Goal: Information Seeking & Learning: Understand process/instructions

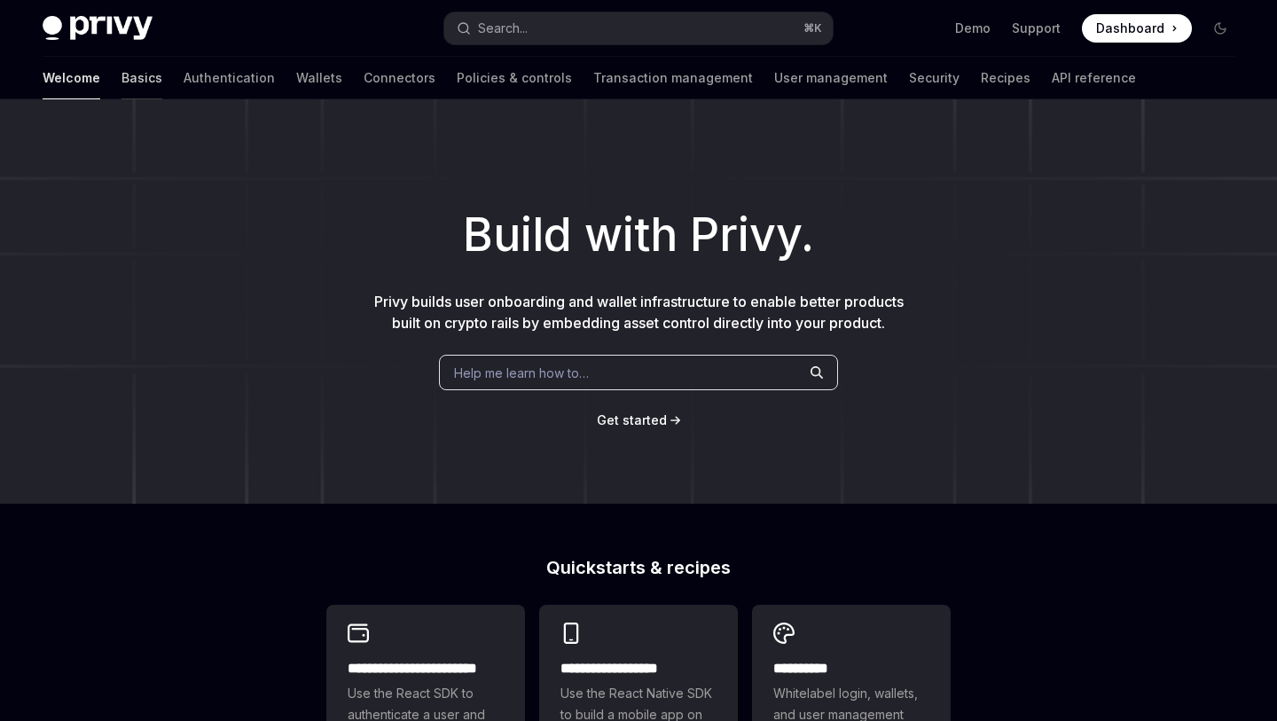
click at [121, 70] on link "Basics" at bounding box center [141, 78] width 41 height 43
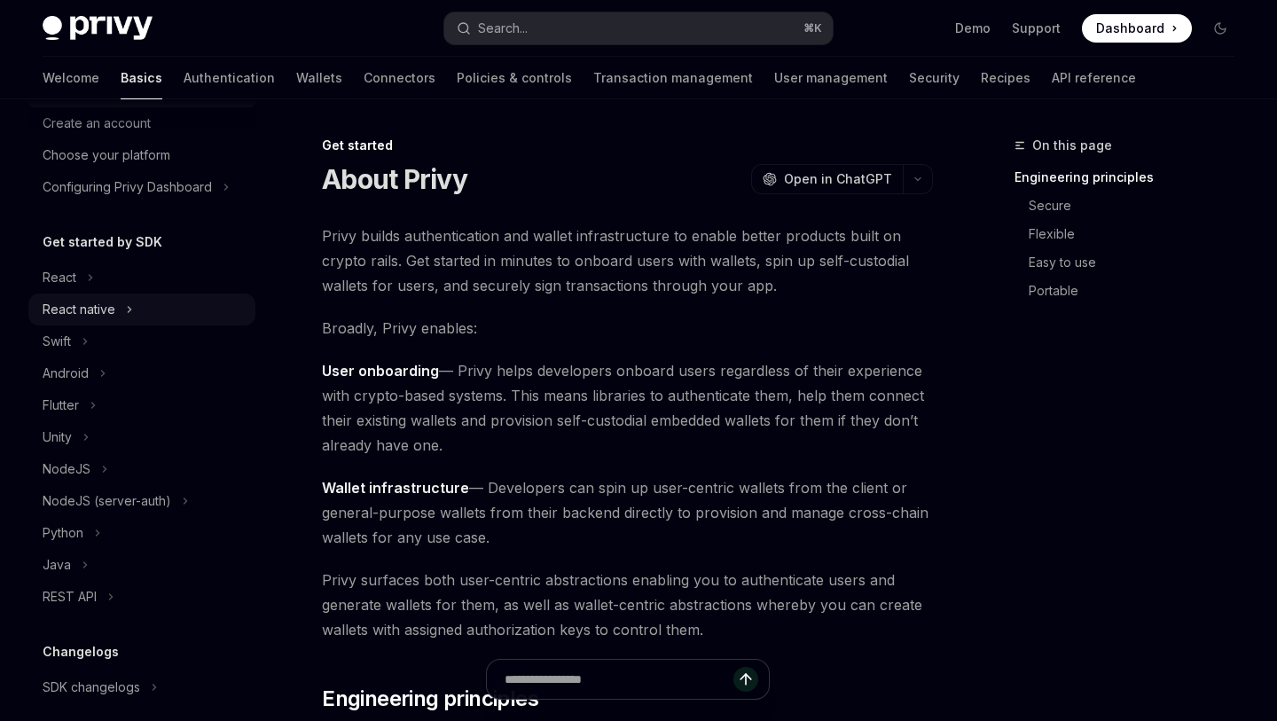
scroll to position [88, 0]
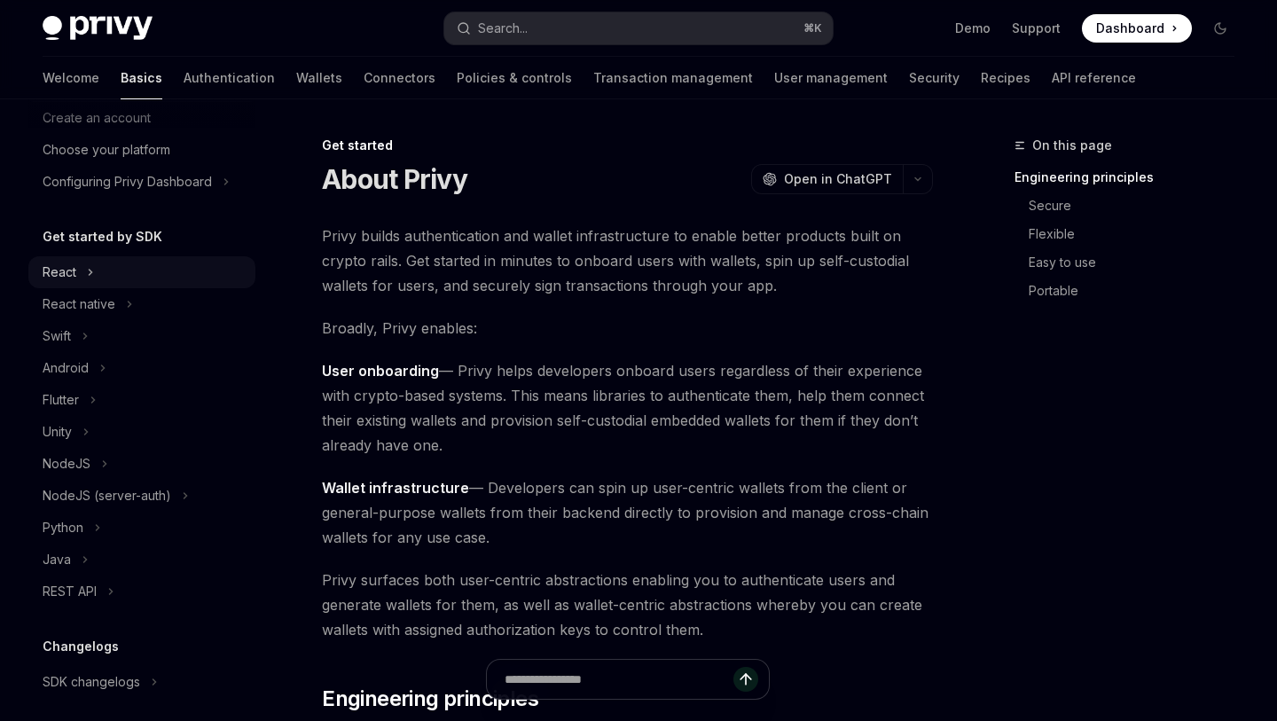
click at [143, 263] on div "React" at bounding box center [141, 272] width 227 height 32
type textarea "*"
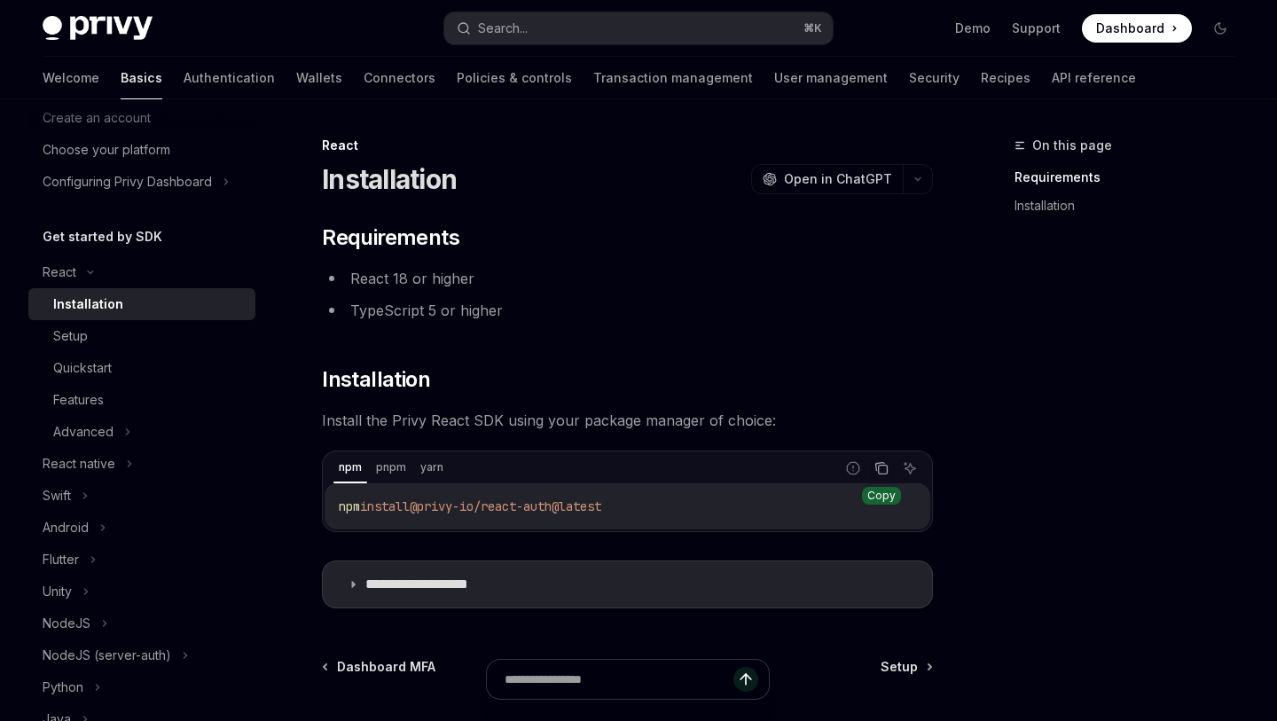
click at [888, 468] on button "Copy the contents from the code block" at bounding box center [881, 468] width 23 height 23
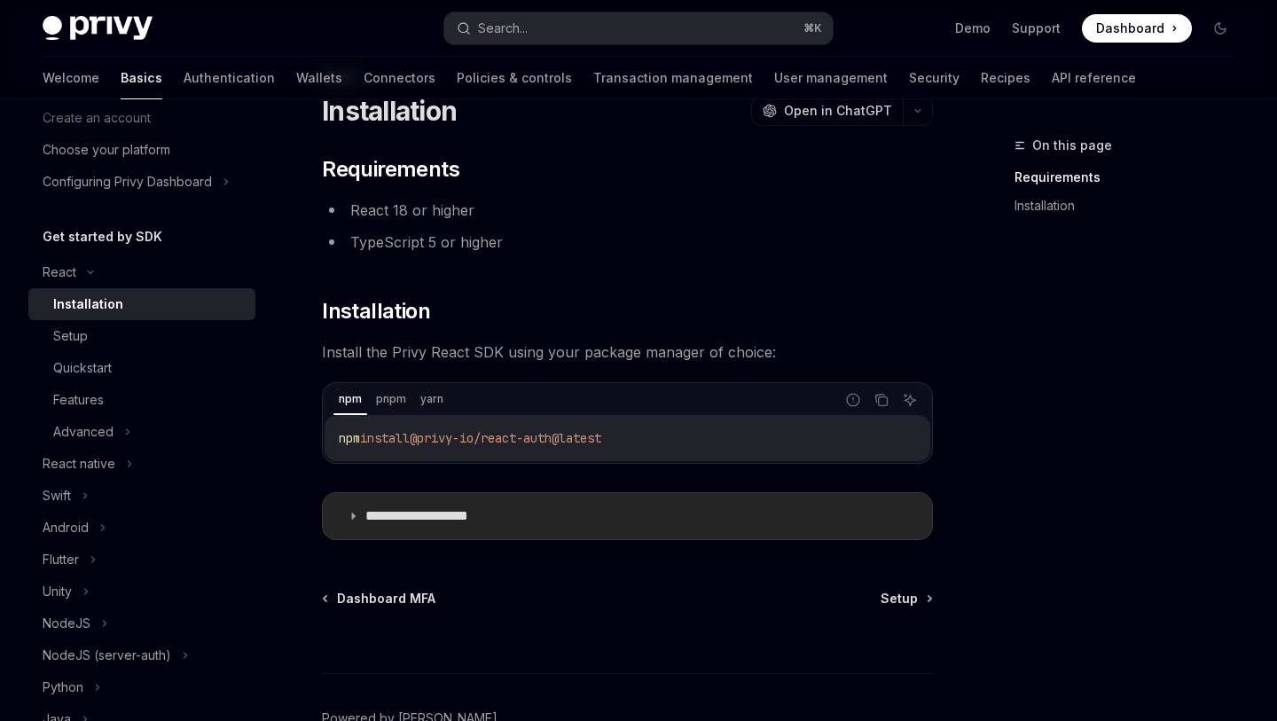
click at [567, 517] on summary "**********" at bounding box center [627, 516] width 609 height 46
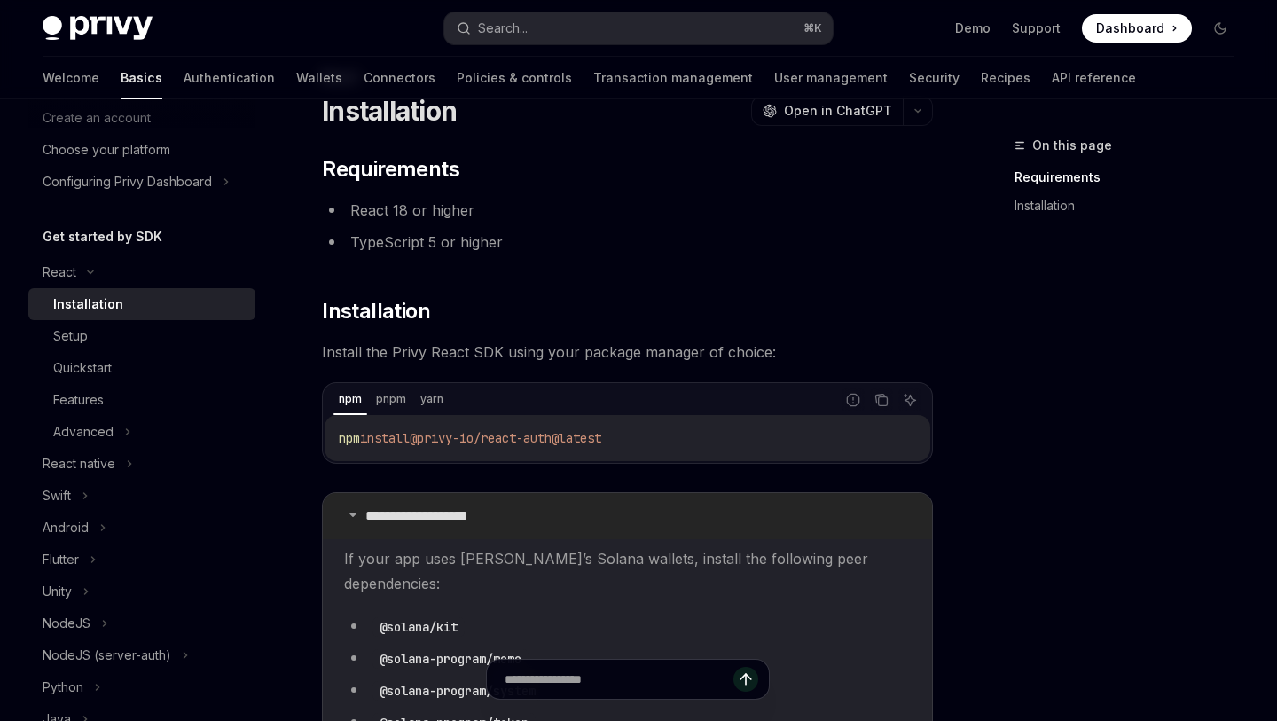
click at [567, 517] on summary "**********" at bounding box center [627, 516] width 609 height 46
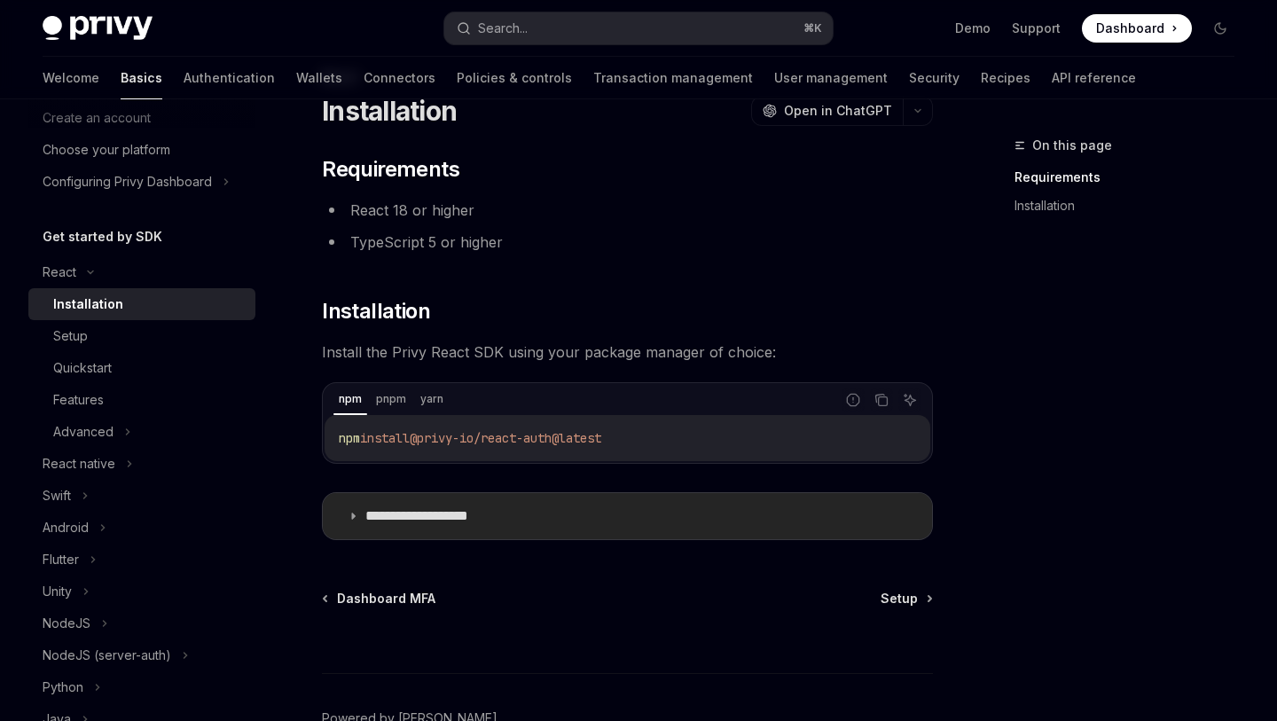
click at [567, 517] on summary "**********" at bounding box center [627, 516] width 609 height 46
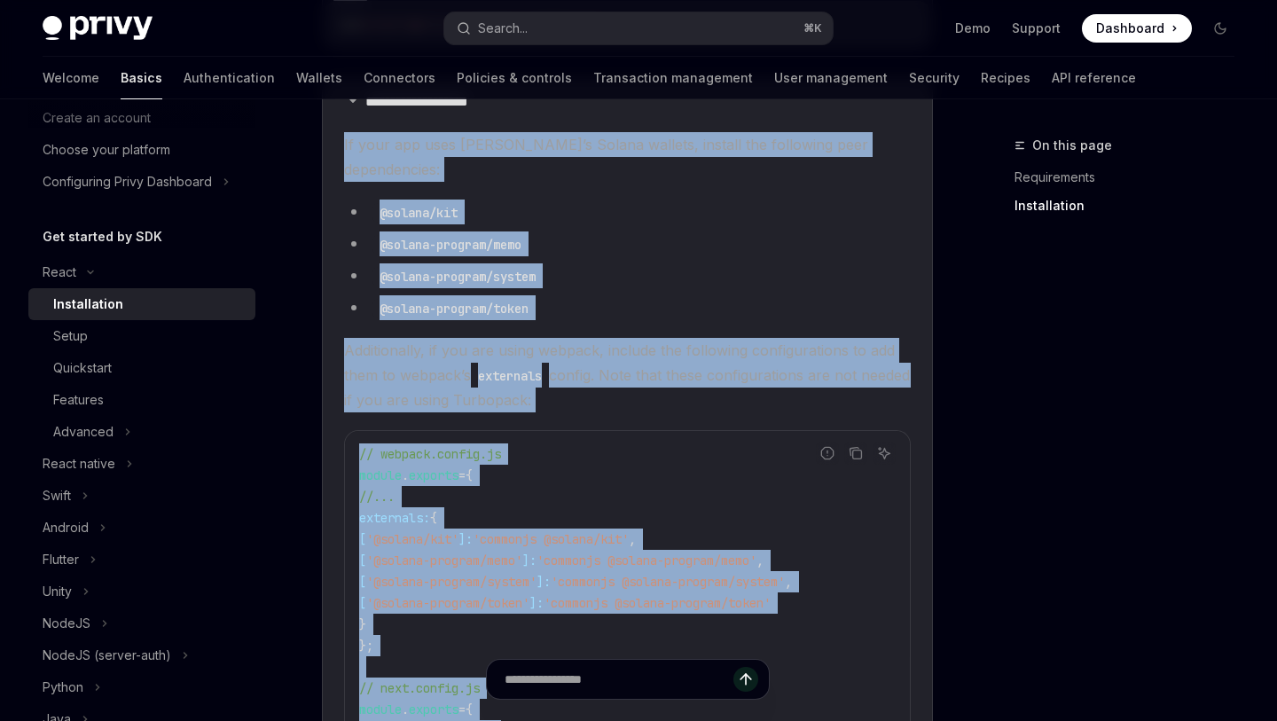
click at [640, 263] on li "@solana-program/system" at bounding box center [627, 275] width 567 height 25
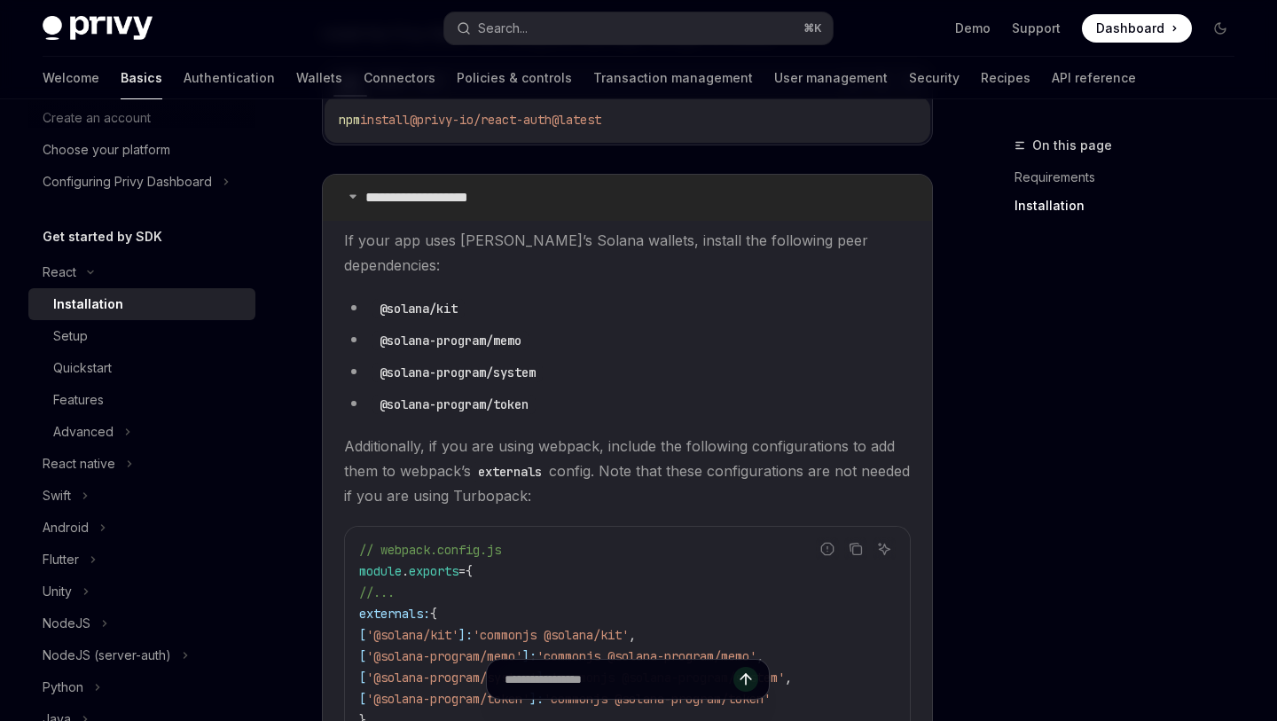
click at [538, 197] on summary "**********" at bounding box center [627, 198] width 609 height 46
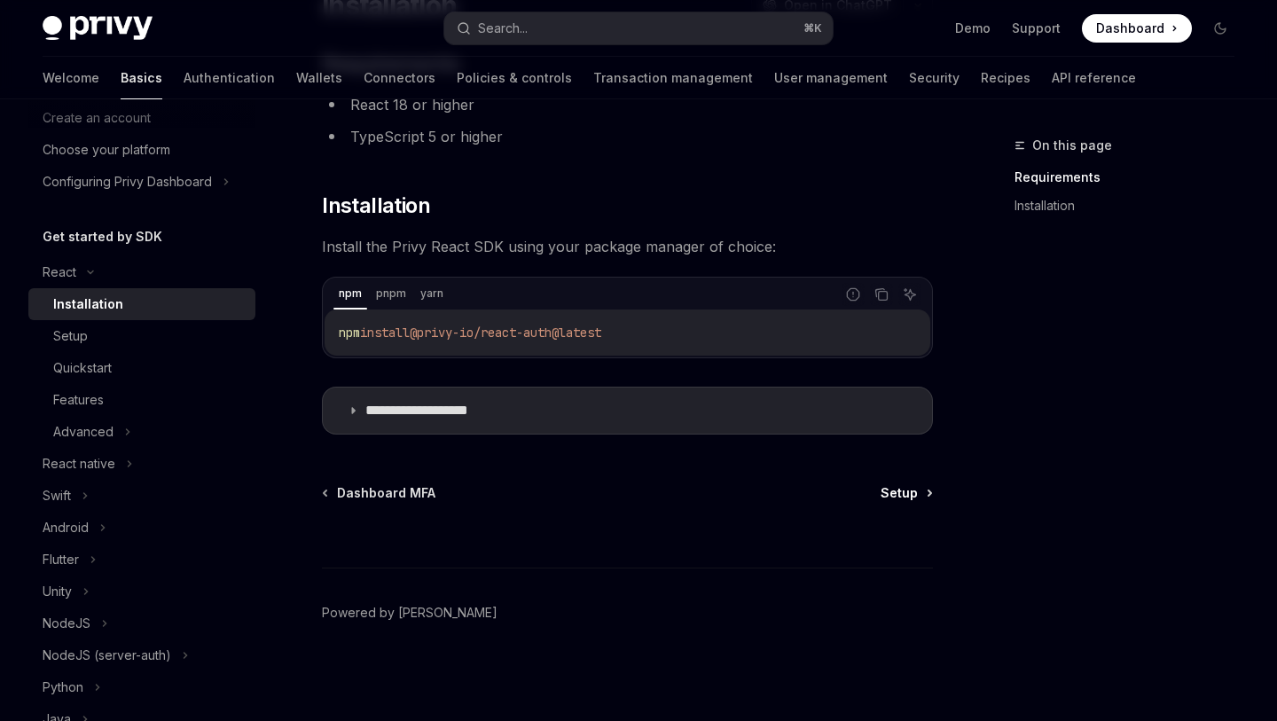
click at [926, 493] on link "Setup" at bounding box center [905, 493] width 51 height 18
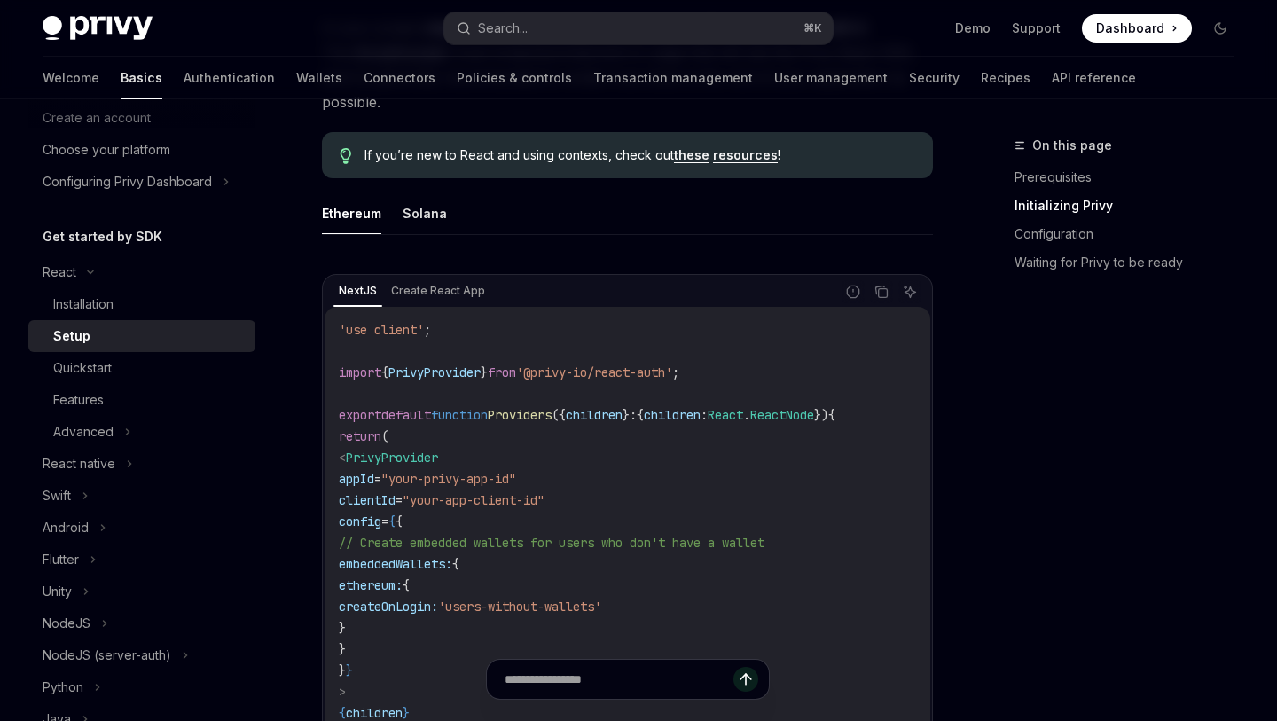
scroll to position [474, 0]
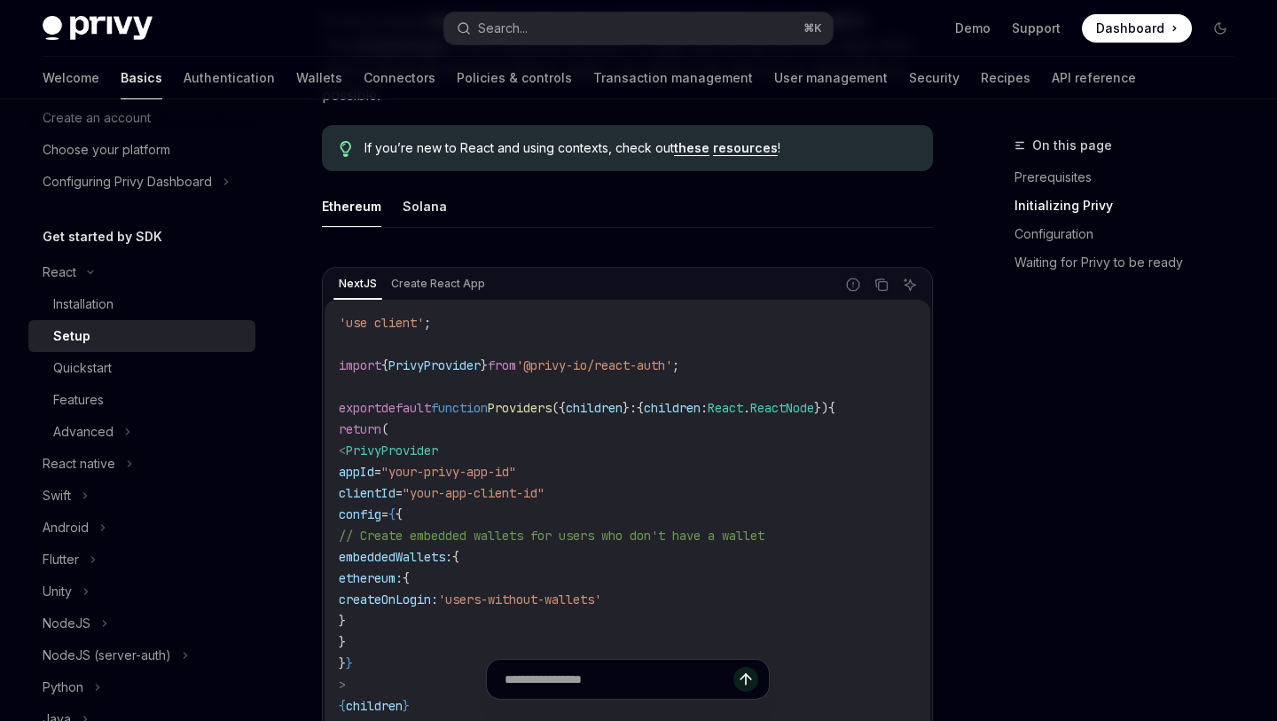
click at [754, 345] on code "'use client' ; import { PrivyProvider } from '@privy-io/react-auth' ; export de…" at bounding box center [627, 546] width 577 height 468
drag, startPoint x: 754, startPoint y: 350, endPoint x: 371, endPoint y: 360, distance: 383.1
click at [371, 360] on code "'use client' ; import { PrivyProvider } from '@privy-io/react-auth' ; export de…" at bounding box center [627, 546] width 577 height 468
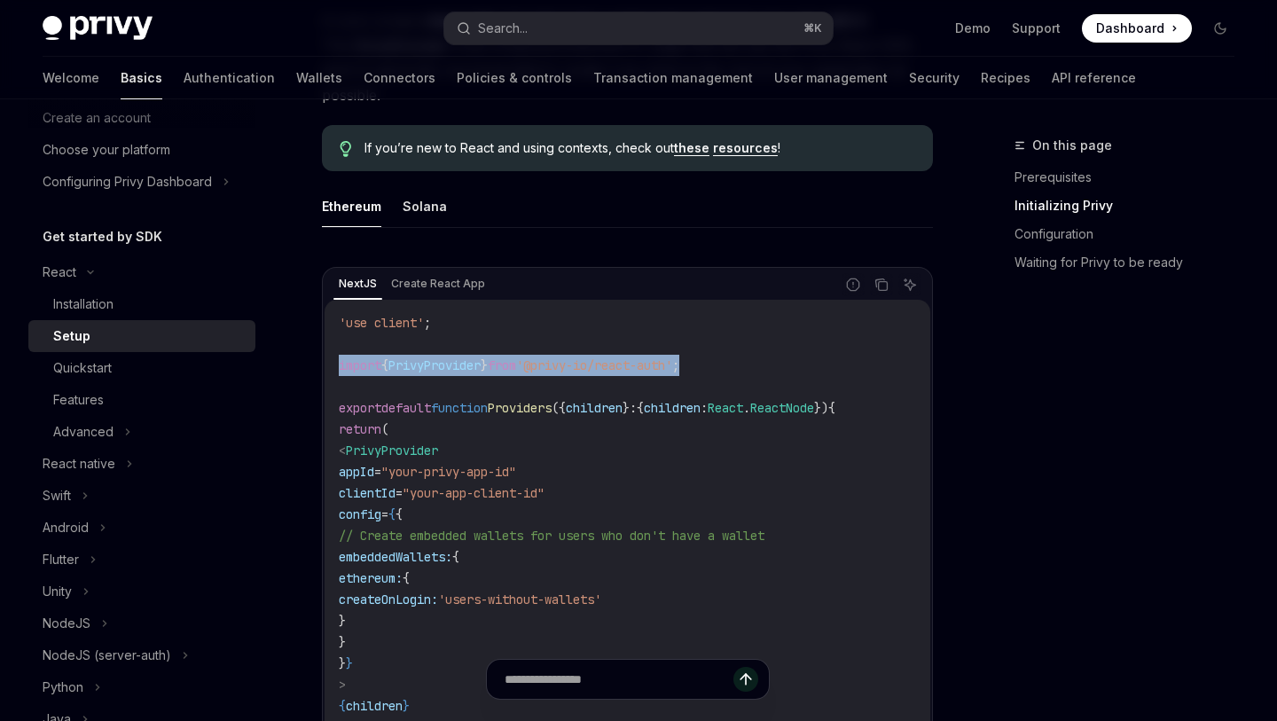
copy span "import { PrivyProvider } from '@privy-io/react-auth' ;"
drag, startPoint x: 768, startPoint y: 368, endPoint x: 287, endPoint y: 371, distance: 480.6
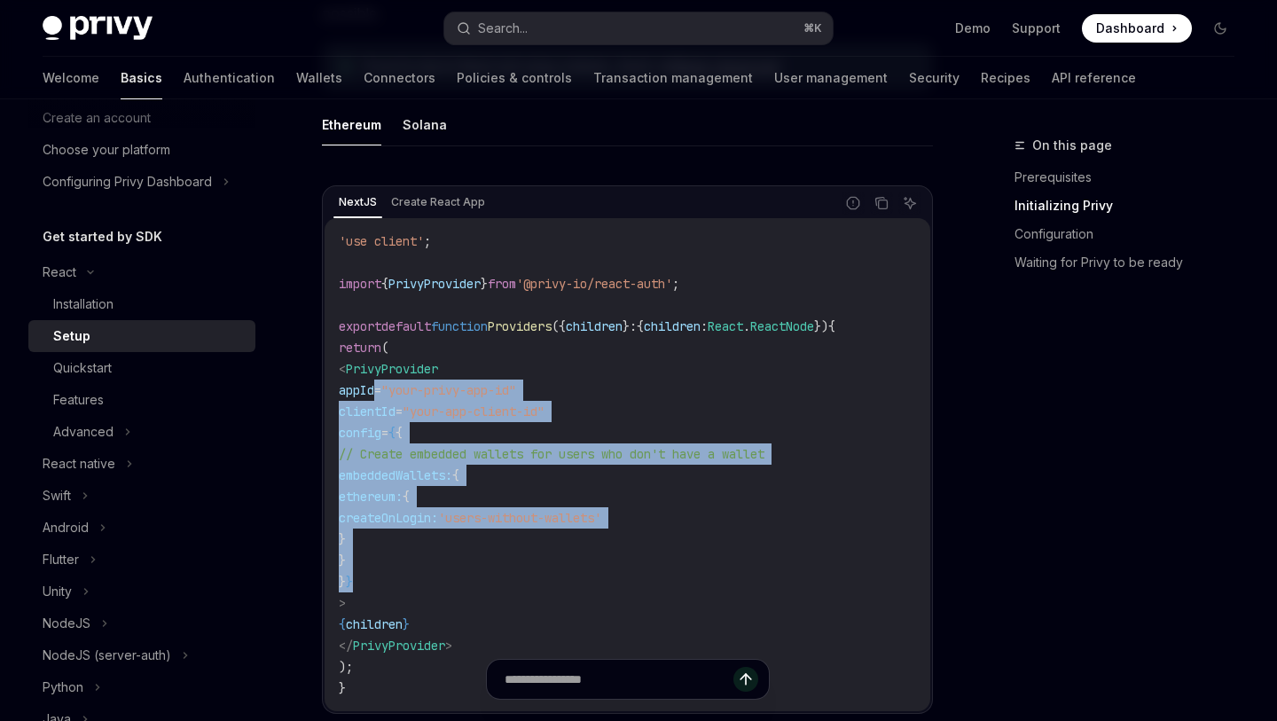
copy code "appId = "your-privy-app-id" clientId = "your-app-client-id" config = { { // Cre…"
drag, startPoint x: 378, startPoint y: 394, endPoint x: 457, endPoint y: 583, distance: 204.7
click at [457, 583] on code "'use client' ; import { PrivyProvider } from '@privy-io/react-auth' ; export de…" at bounding box center [627, 465] width 577 height 468
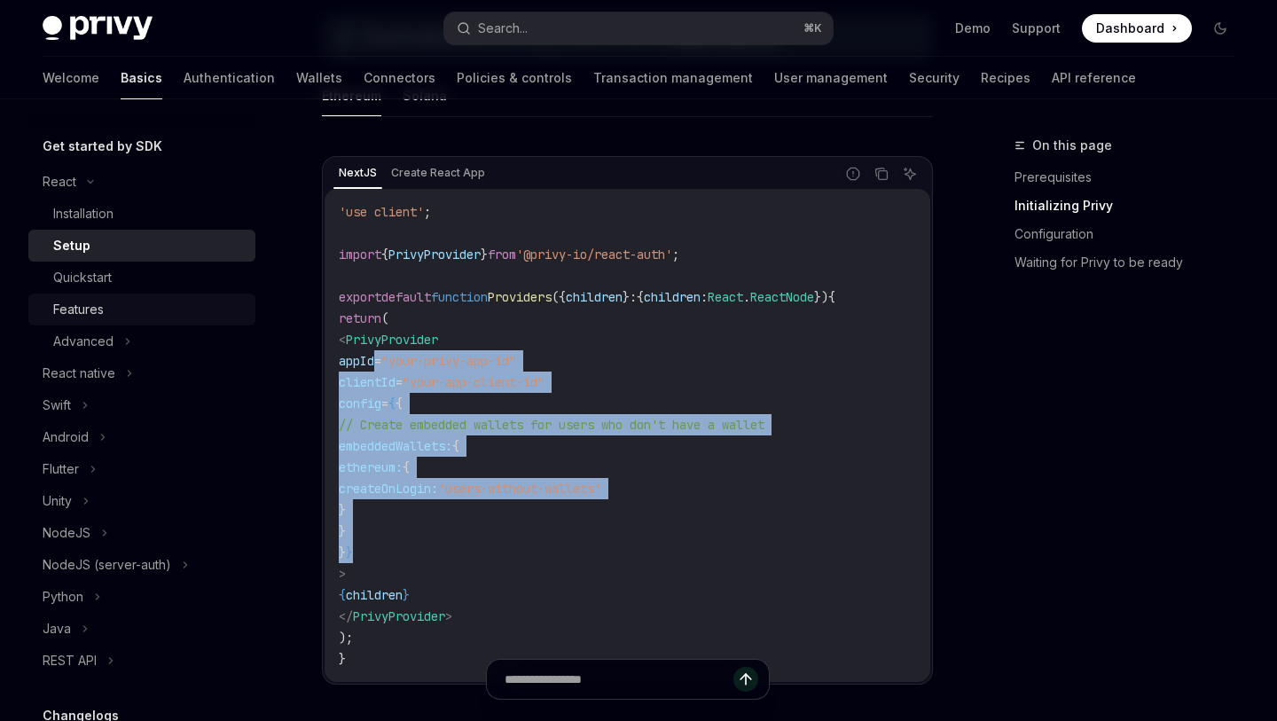
scroll to position [182, 0]
click at [163, 271] on div "Quickstart" at bounding box center [149, 273] width 192 height 21
type textarea "*"
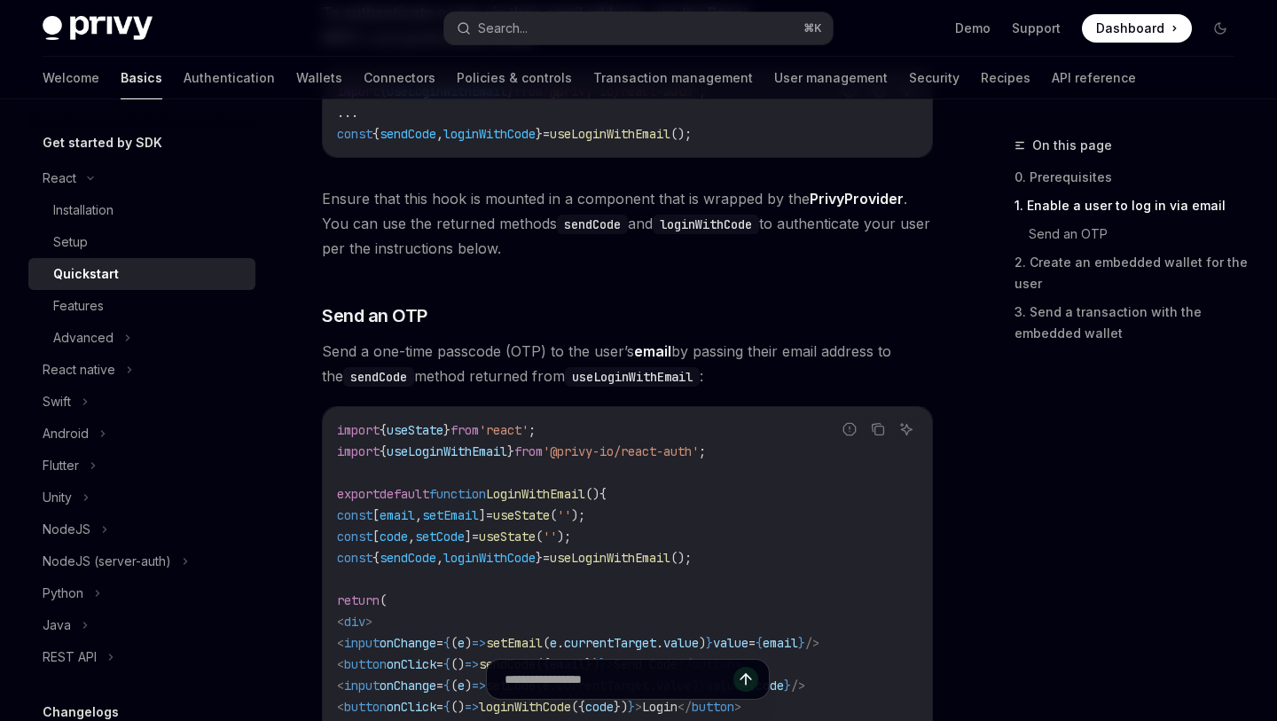
scroll to position [559, 0]
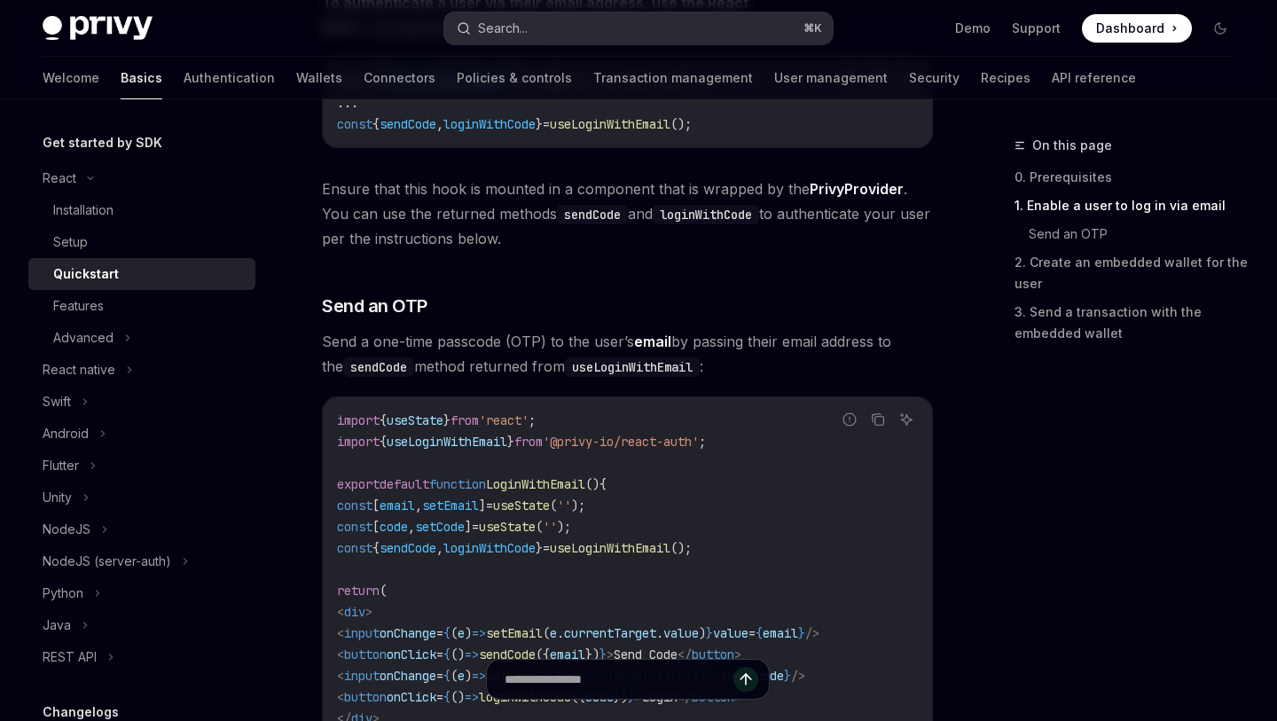
click at [519, 30] on div "Search..." at bounding box center [503, 28] width 50 height 21
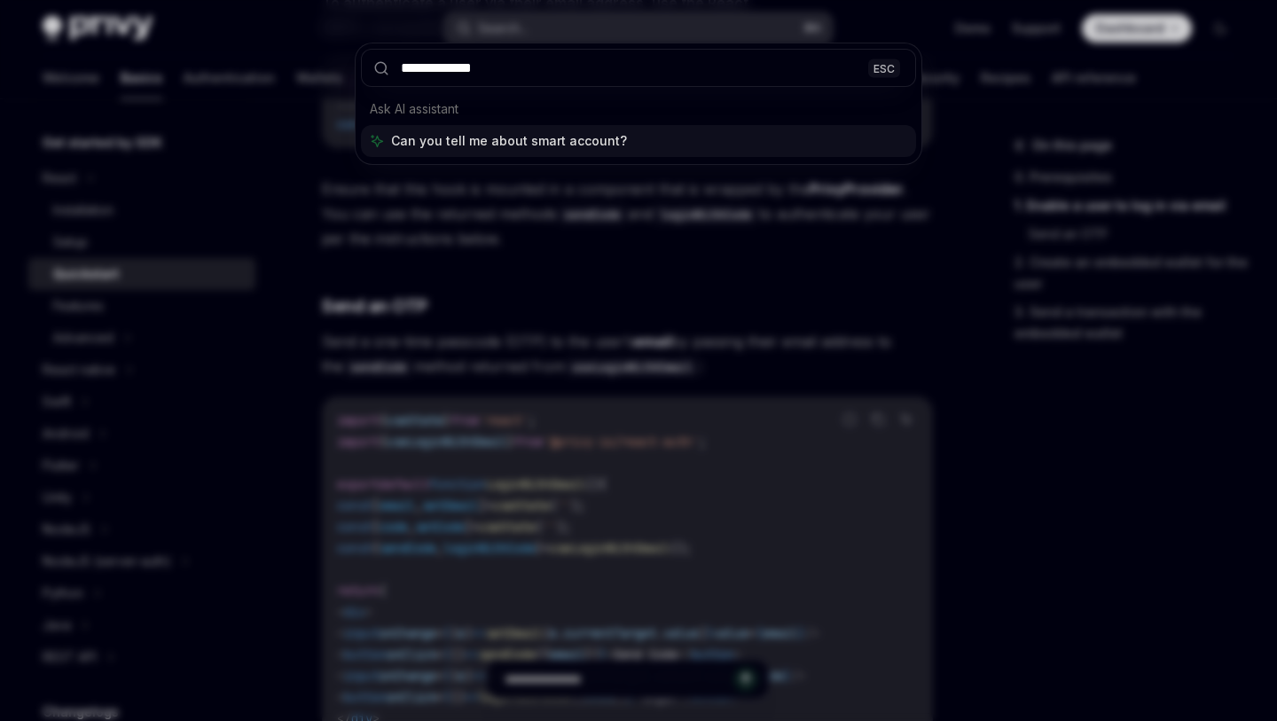
type input "**********"
type textarea "*"
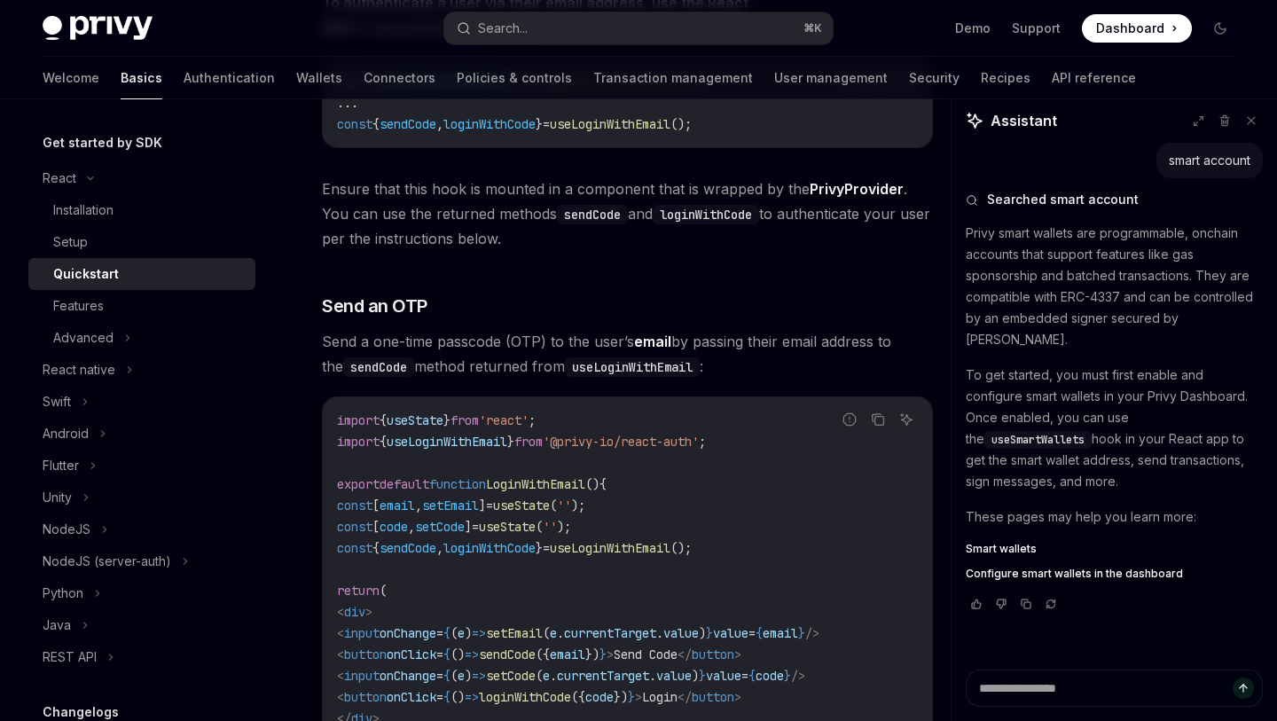
type textarea "*"
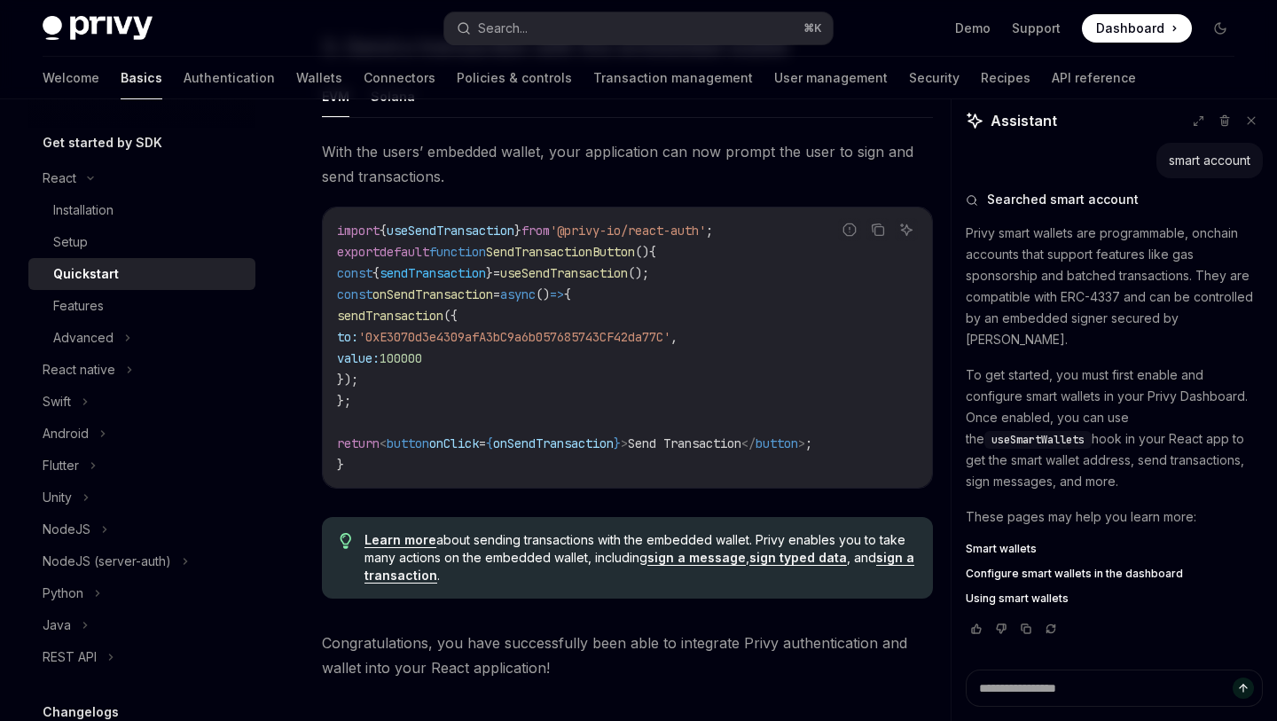
scroll to position [1623, 0]
